Goal: Information Seeking & Learning: Learn about a topic

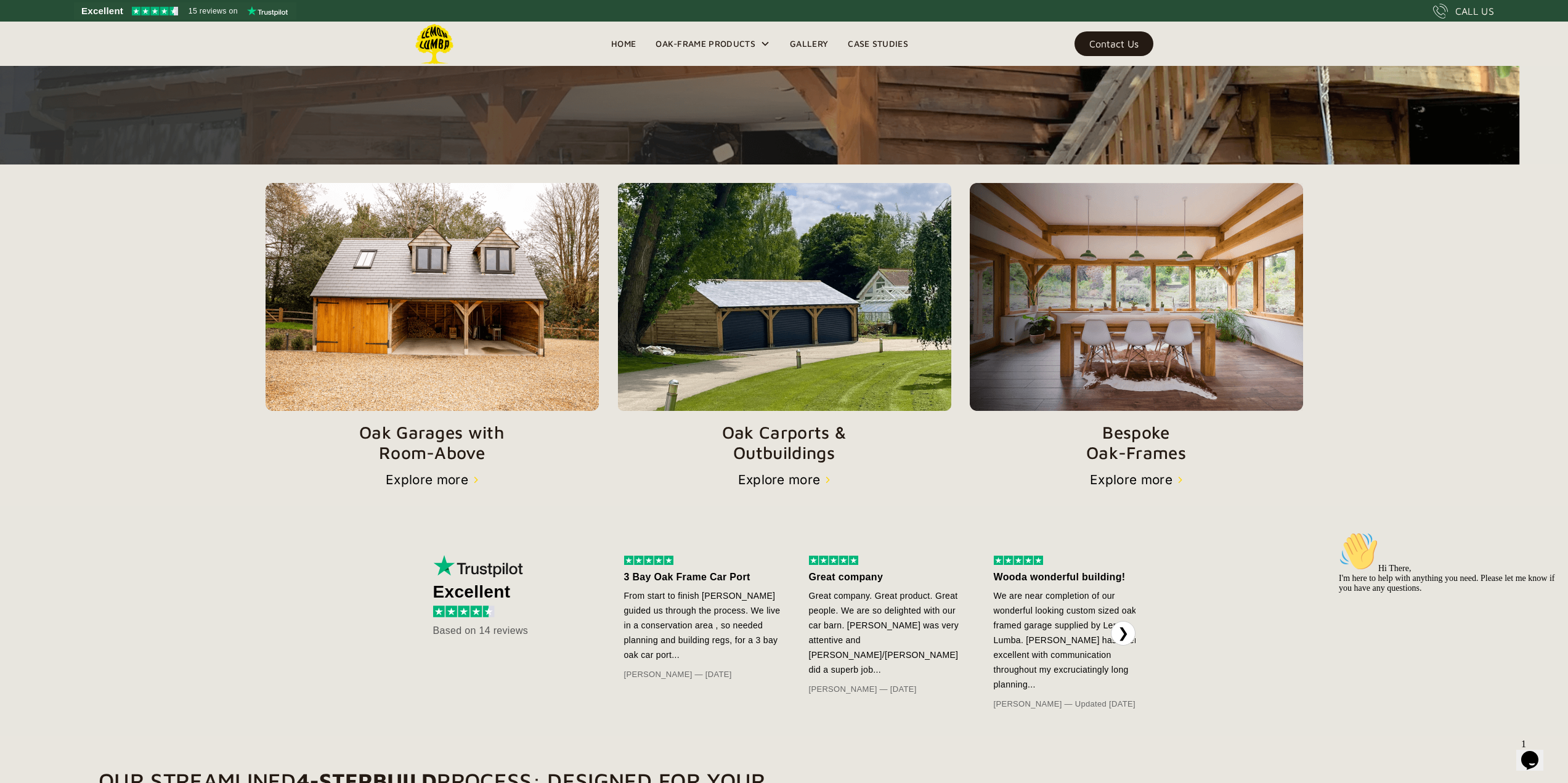
scroll to position [345, 0]
click at [780, 445] on p "Oak Carports & Outbuildings" at bounding box center [784, 442] width 334 height 41
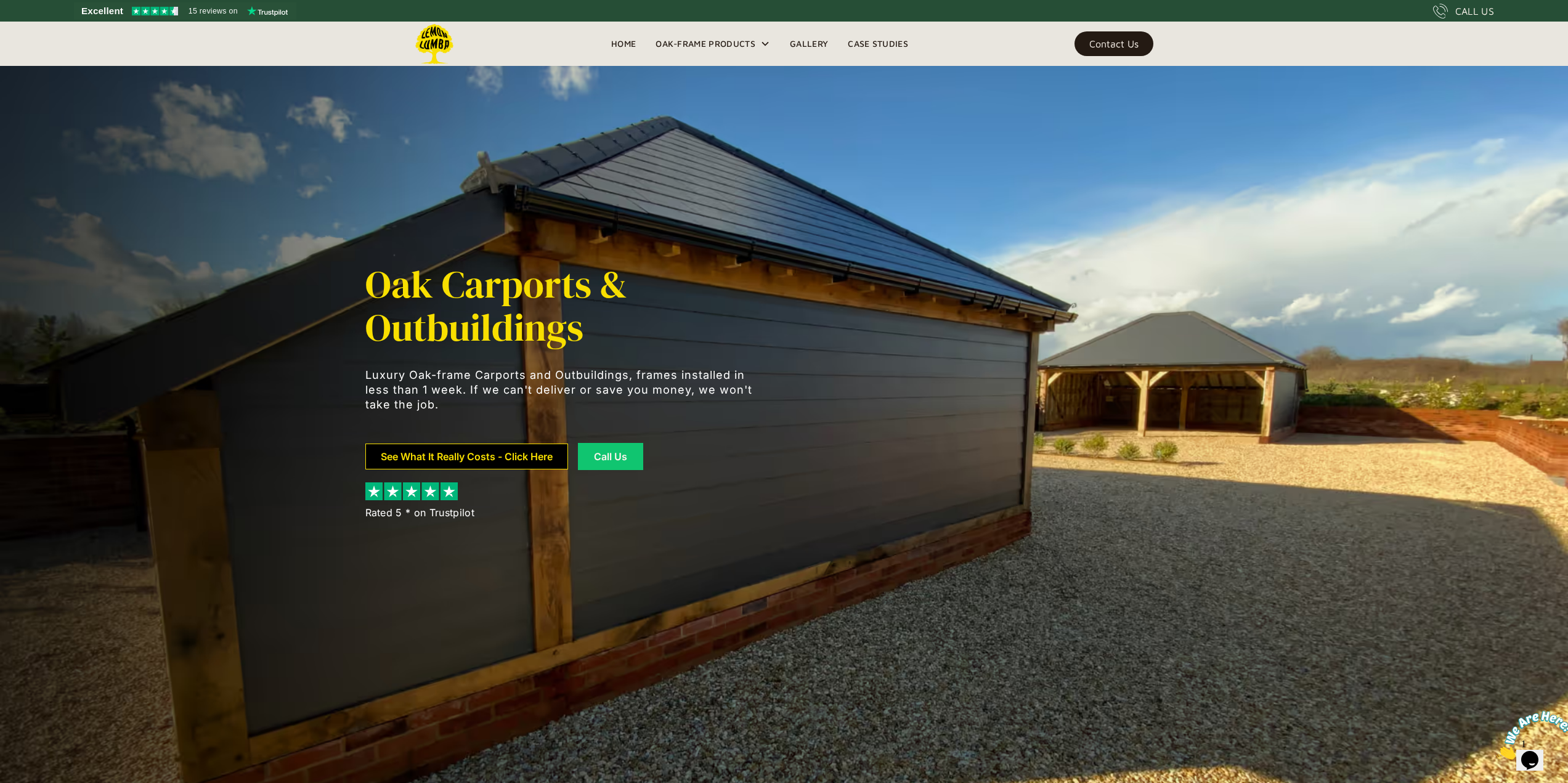
click at [506, 457] on link "See What It Really Costs - Click Here" at bounding box center [466, 456] width 202 height 26
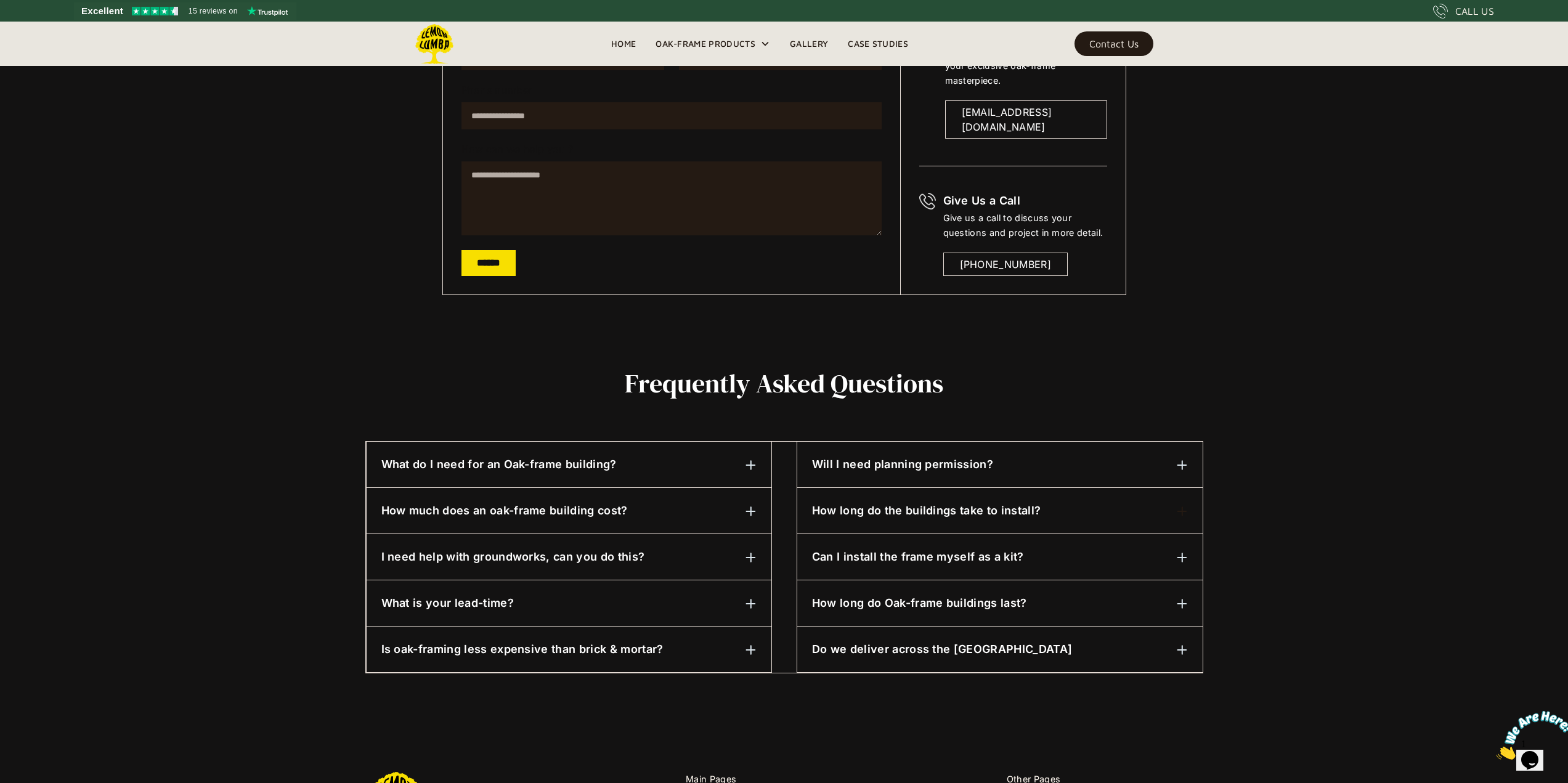
scroll to position [302, 0]
click at [701, 468] on div "What do I need for an Oak-frame building?" at bounding box center [569, 464] width 375 height 16
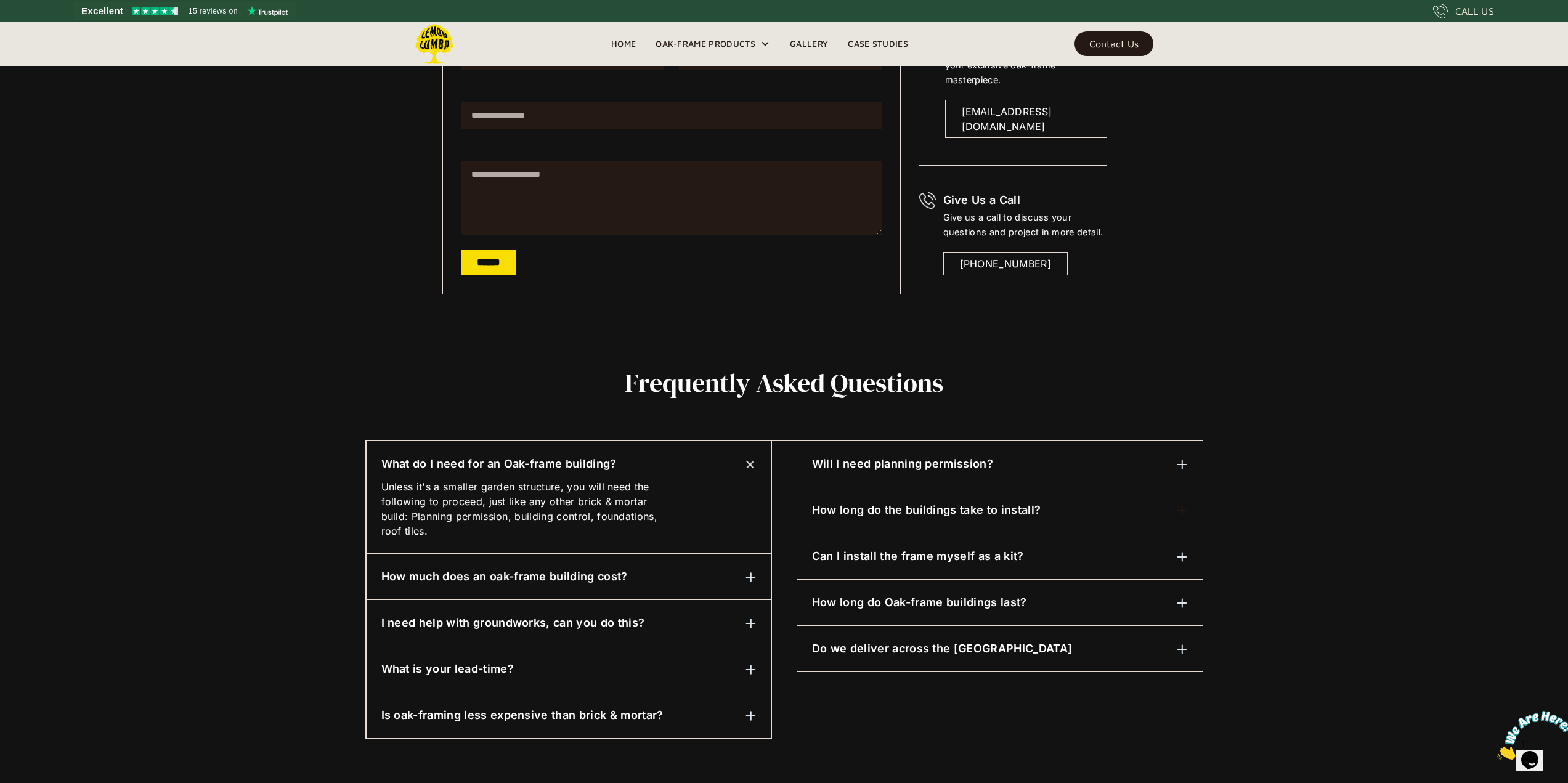
click at [701, 465] on div "What do I need for an Oak-frame building?" at bounding box center [569, 464] width 375 height 16
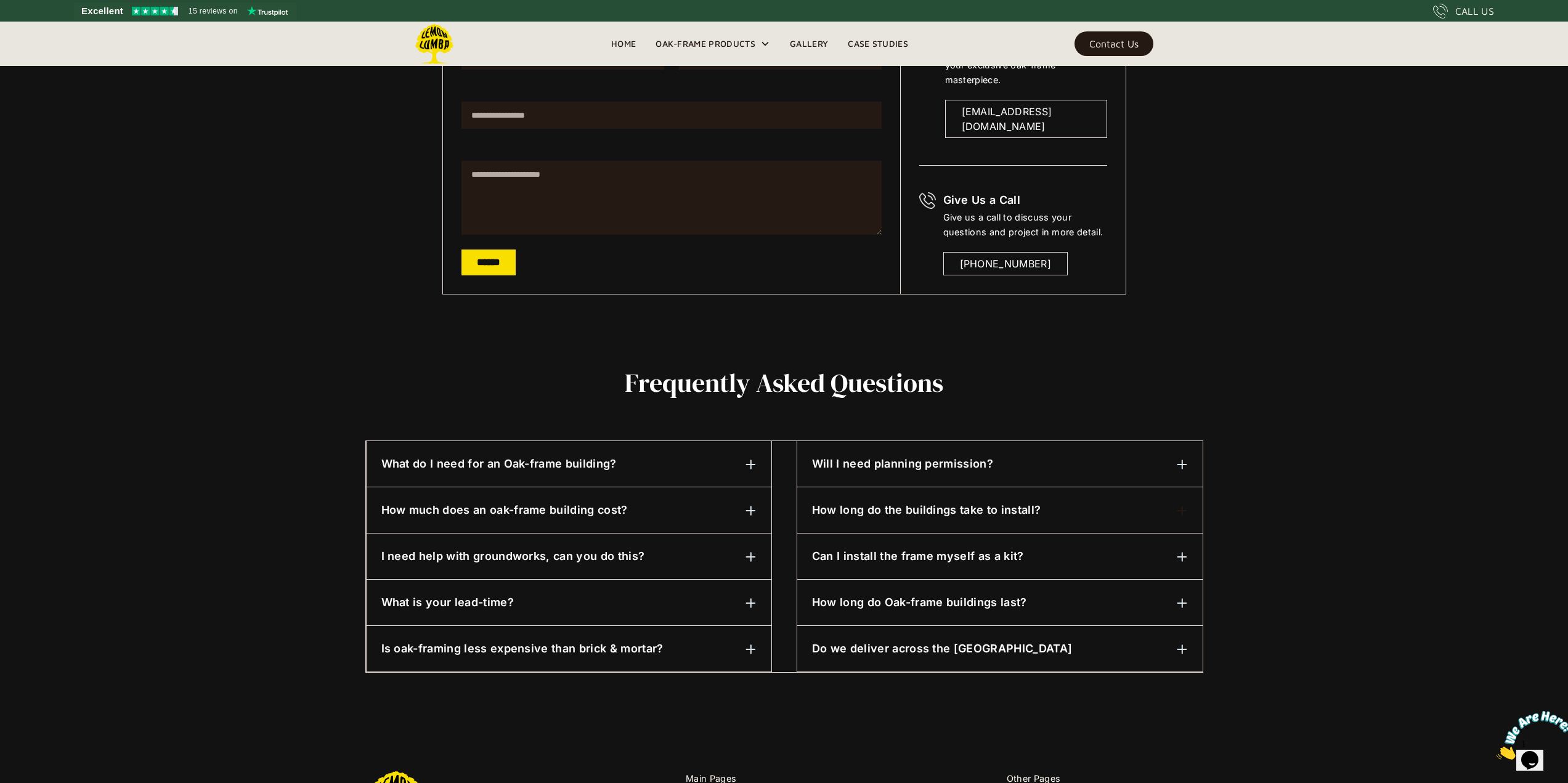
click at [703, 509] on div "How much does an oak-frame building cost?" at bounding box center [569, 510] width 375 height 16
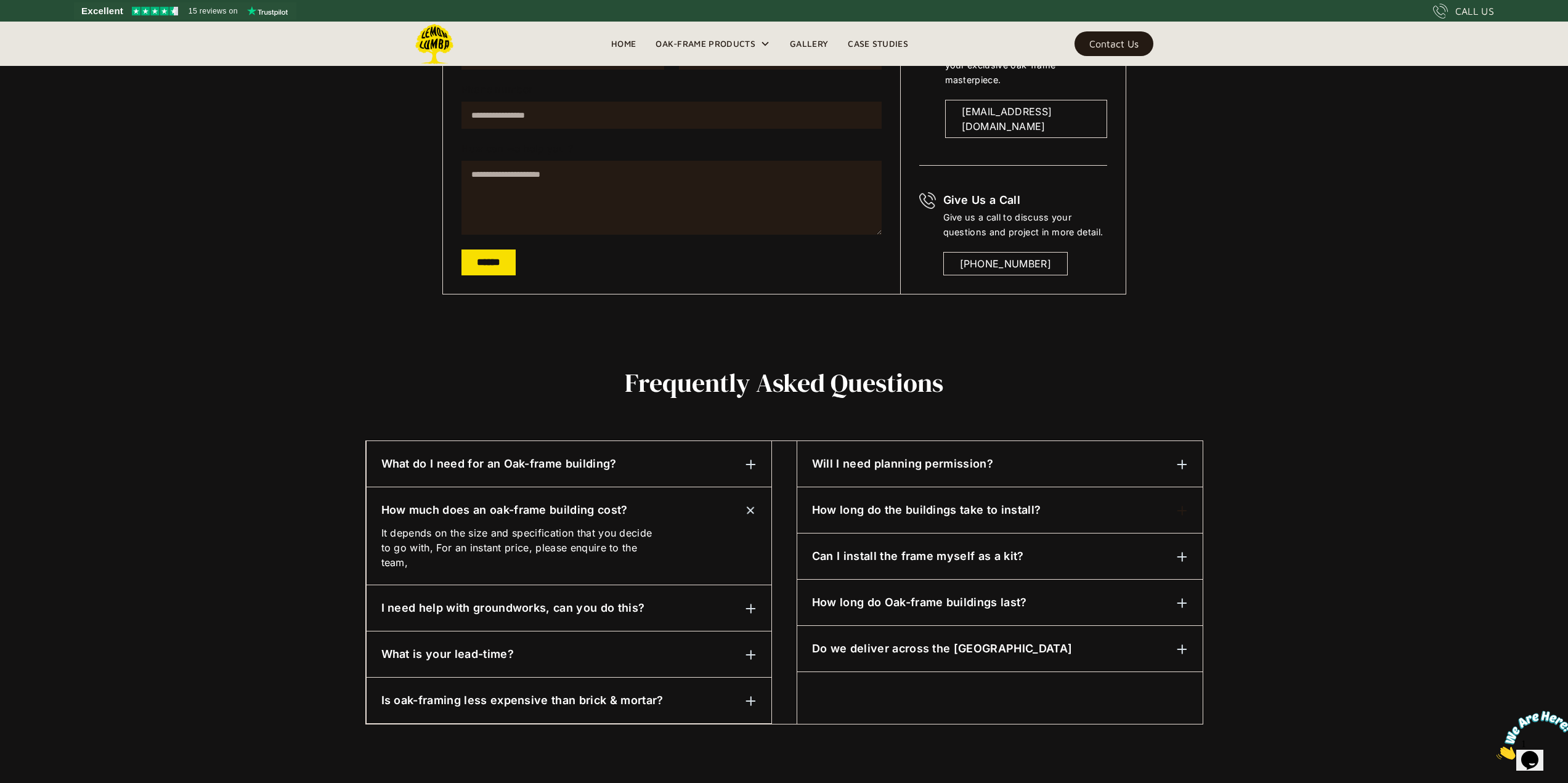
click at [703, 509] on div "How much does an oak-frame building cost?" at bounding box center [569, 510] width 375 height 16
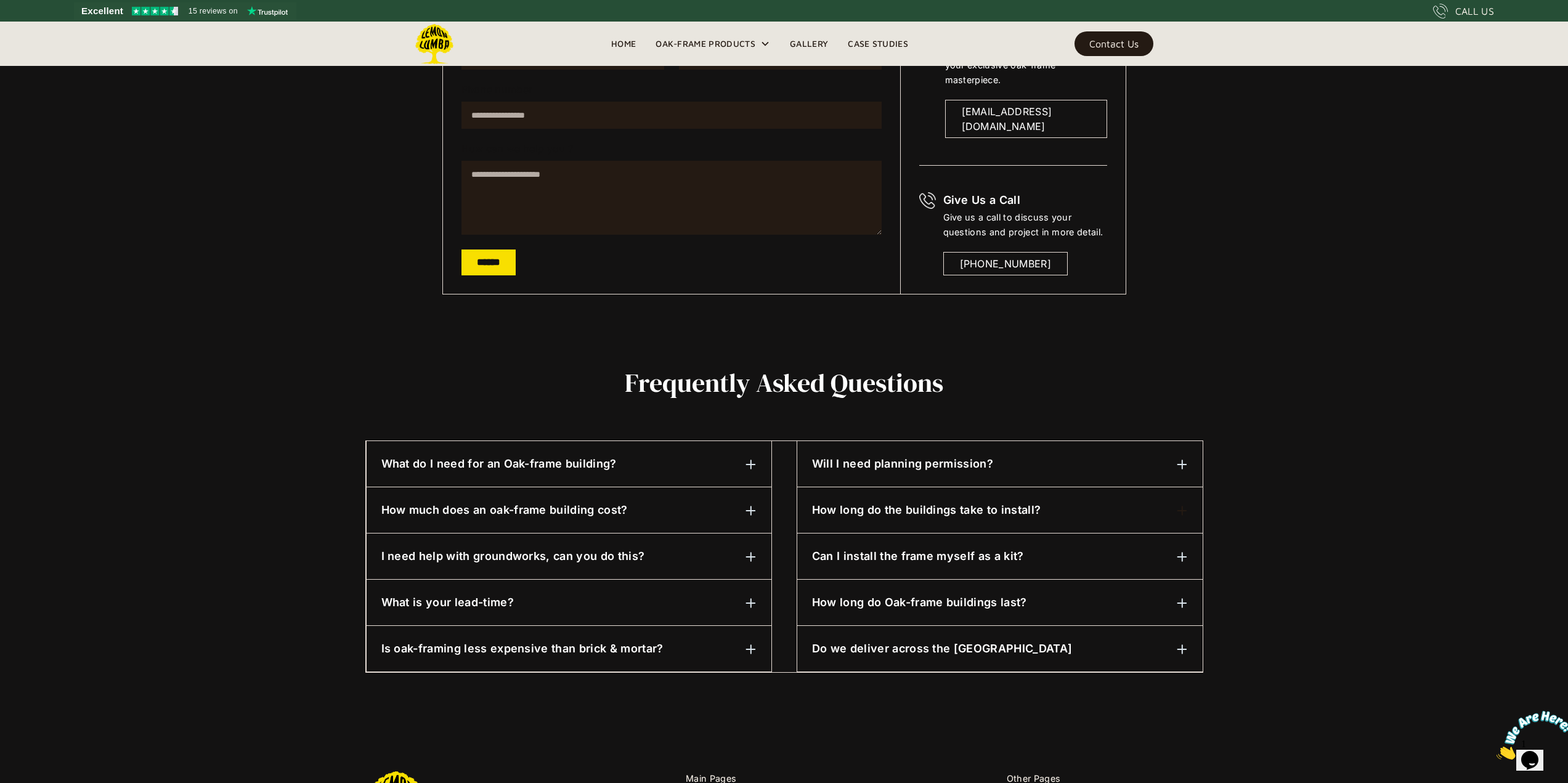
click at [701, 544] on div "I need help with groundworks, can you do this? We can assist with this, please …" at bounding box center [569, 556] width 405 height 47
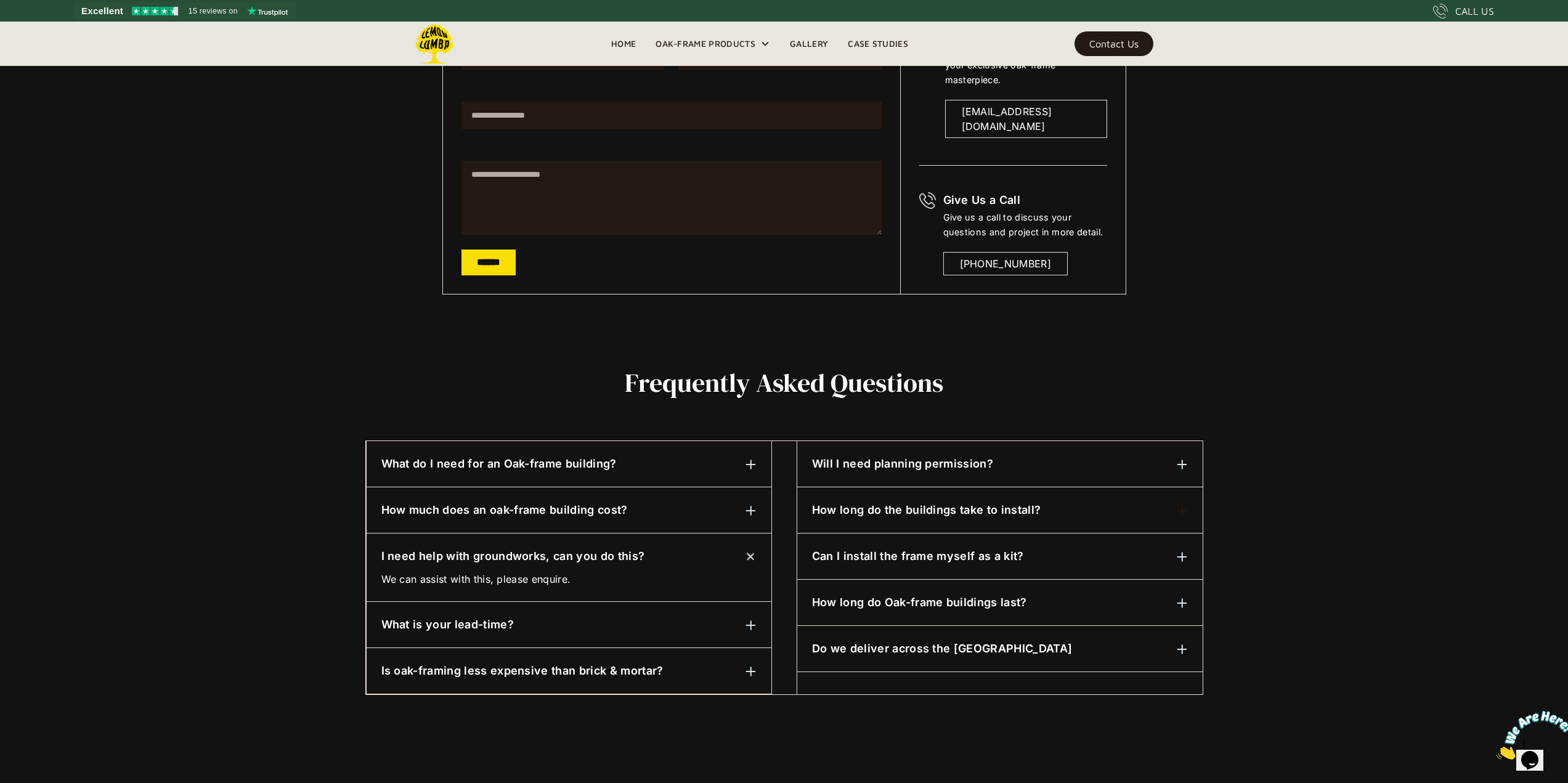
click at [701, 549] on div "I need help with groundworks, can you do this?" at bounding box center [569, 556] width 375 height 16
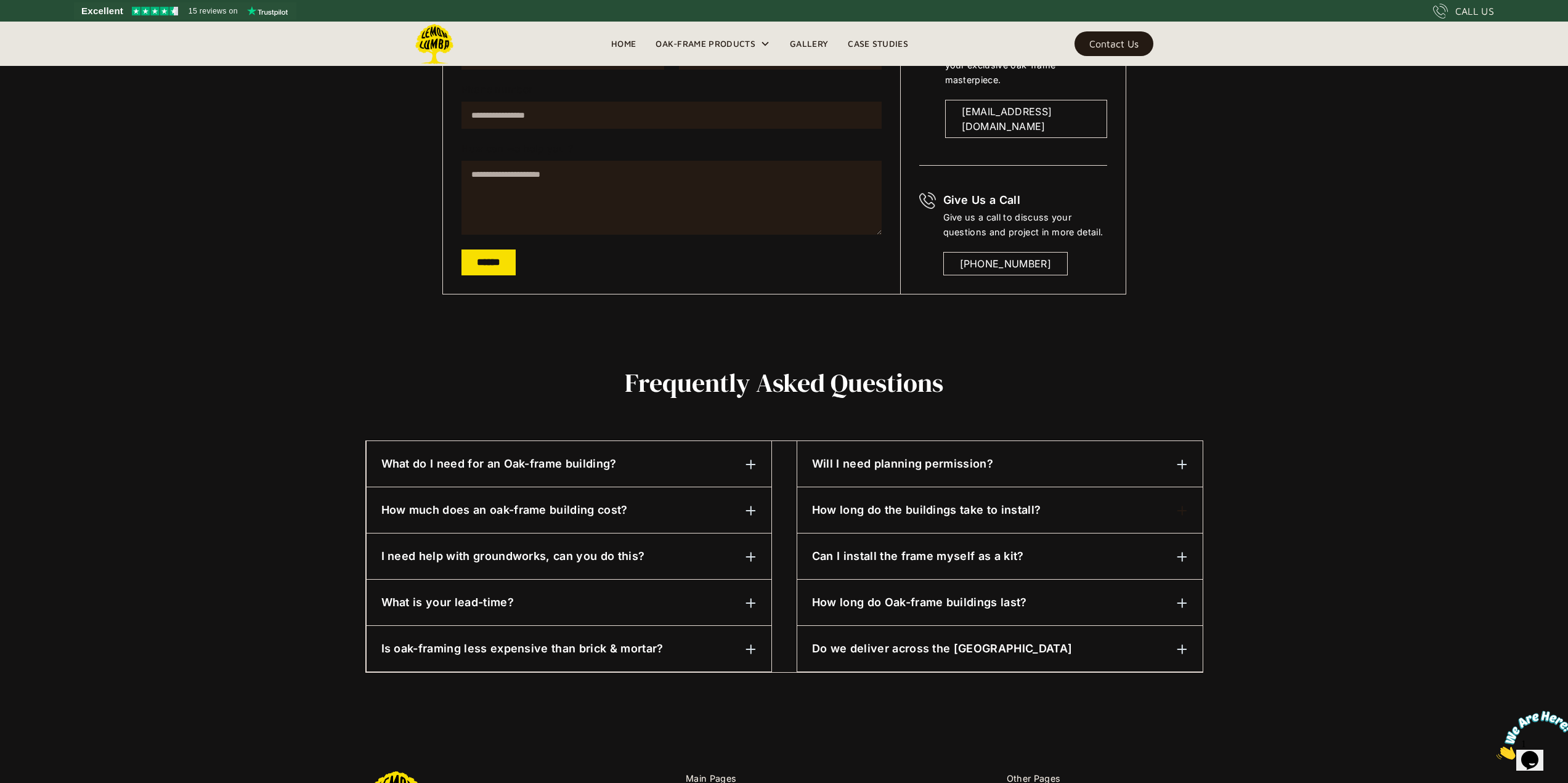
click at [702, 600] on div "What is your lead-time?" at bounding box center [569, 603] width 375 height 16
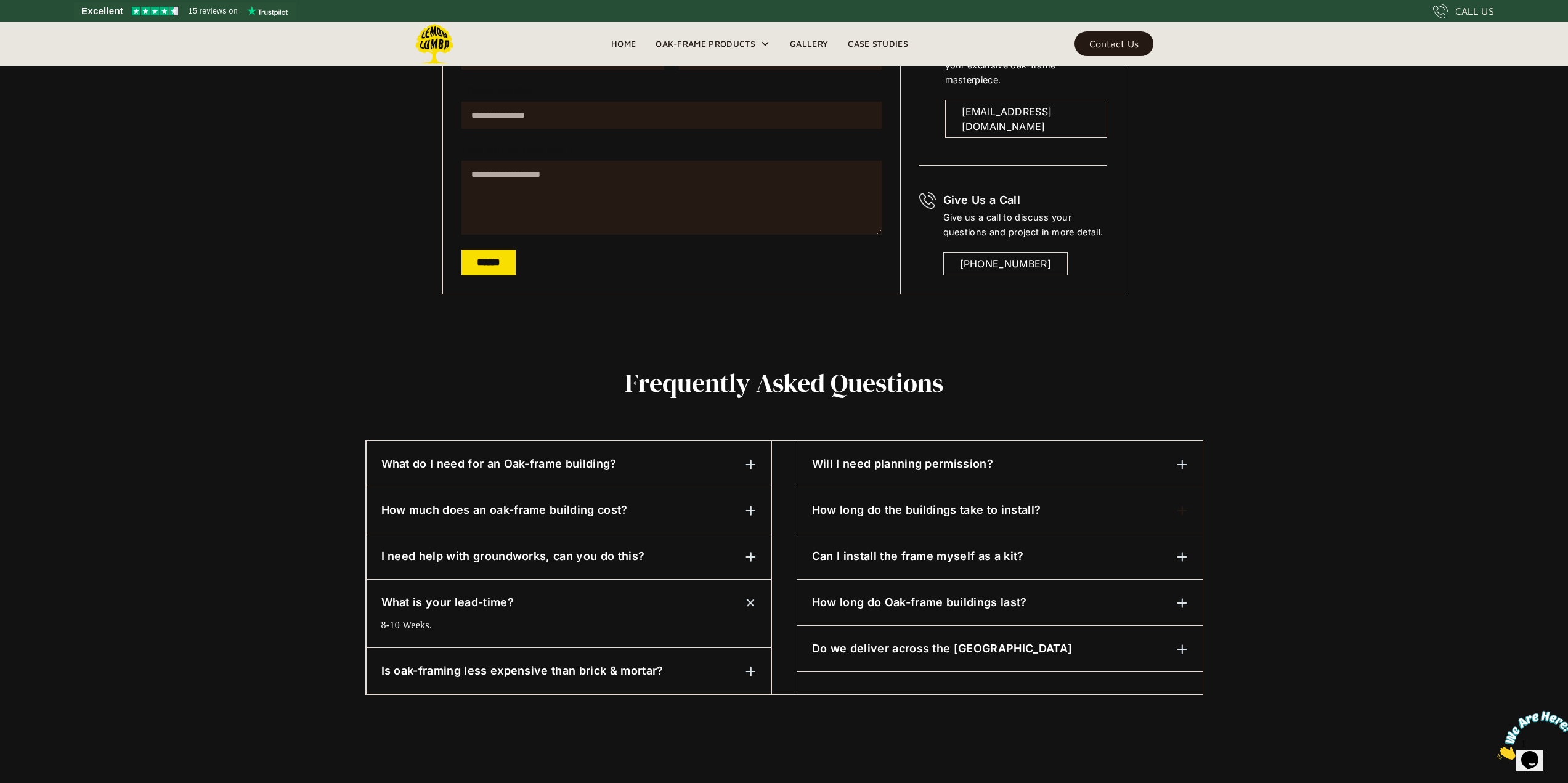
click at [702, 600] on div "What is your lead-time?" at bounding box center [569, 603] width 375 height 16
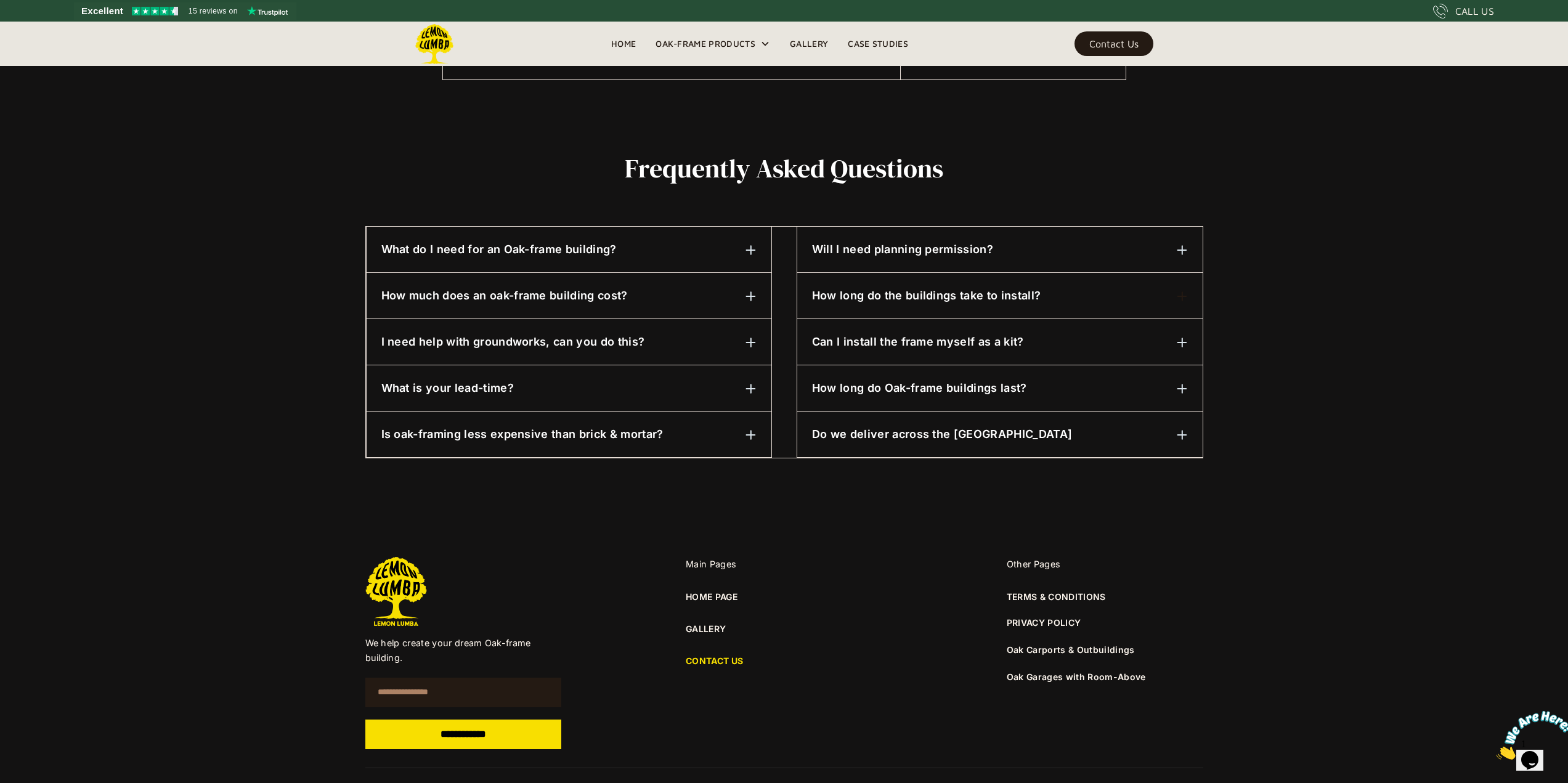
click at [914, 297] on h6 "How long do the buildings take to install?" at bounding box center [926, 295] width 228 height 16
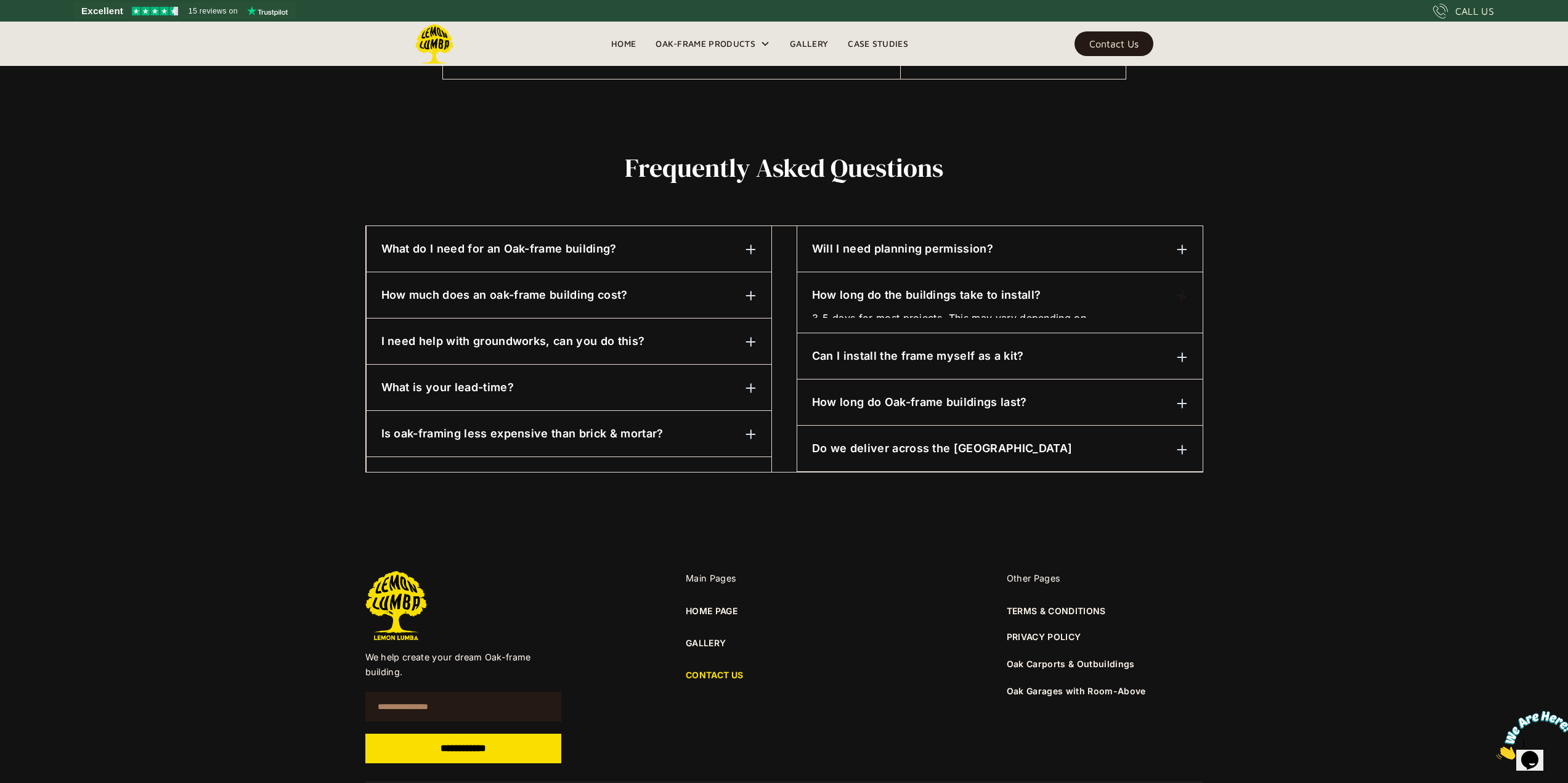
scroll to position [517, 0]
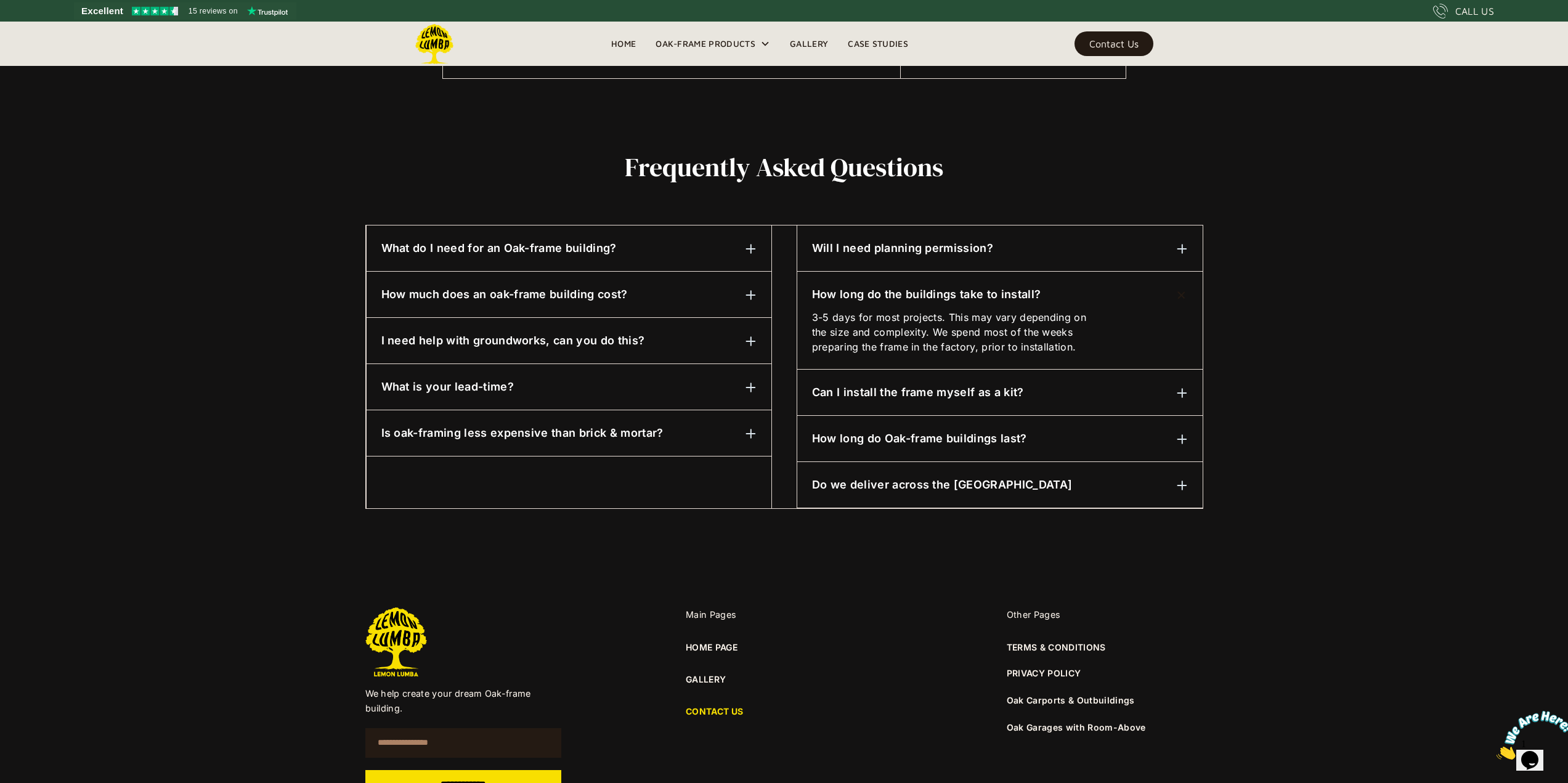
click at [916, 294] on h6 "How long do the buildings take to install?" at bounding box center [926, 295] width 228 height 16
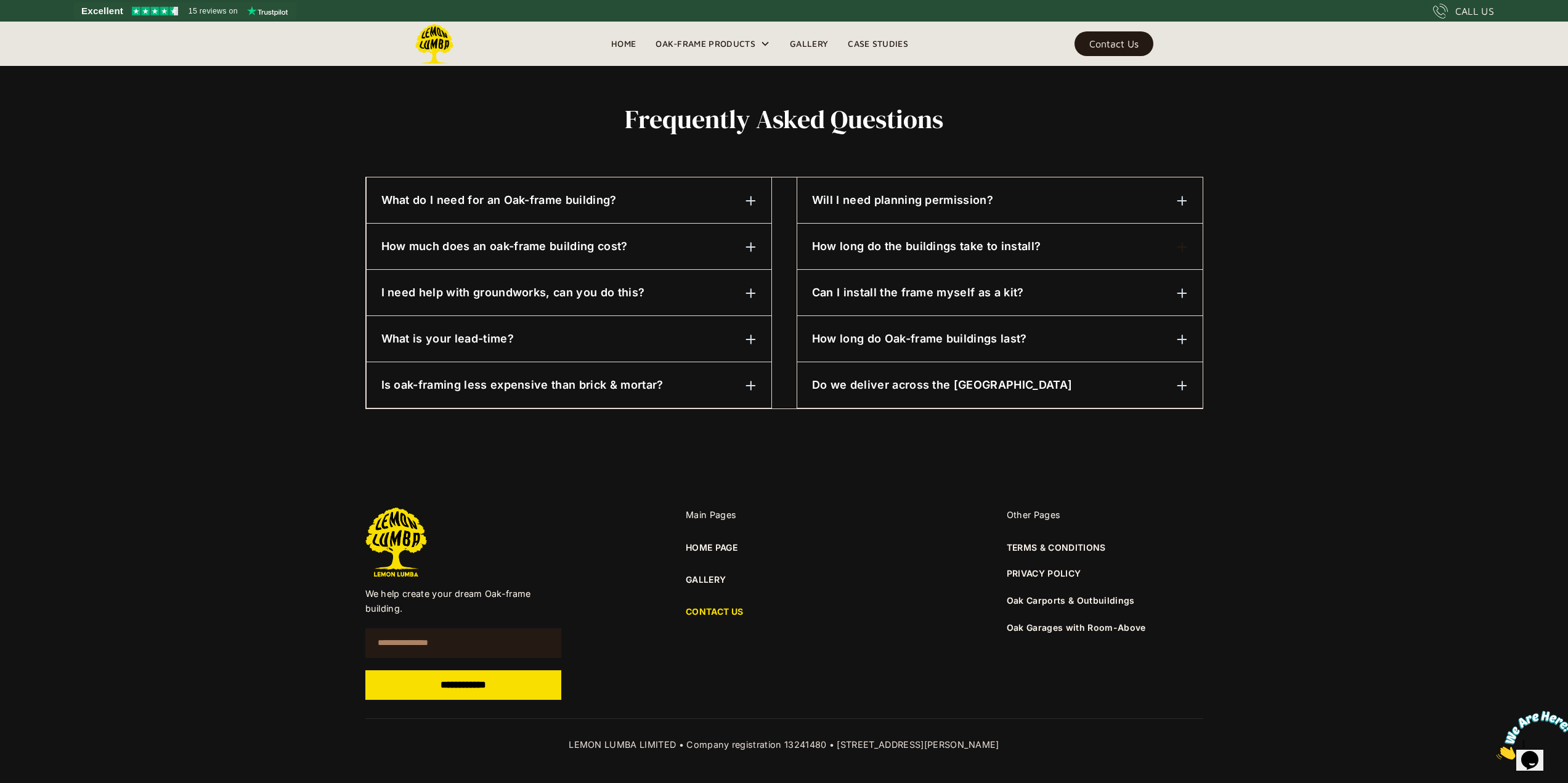
scroll to position [569, 0]
